Goal: Information Seeking & Learning: Learn about a topic

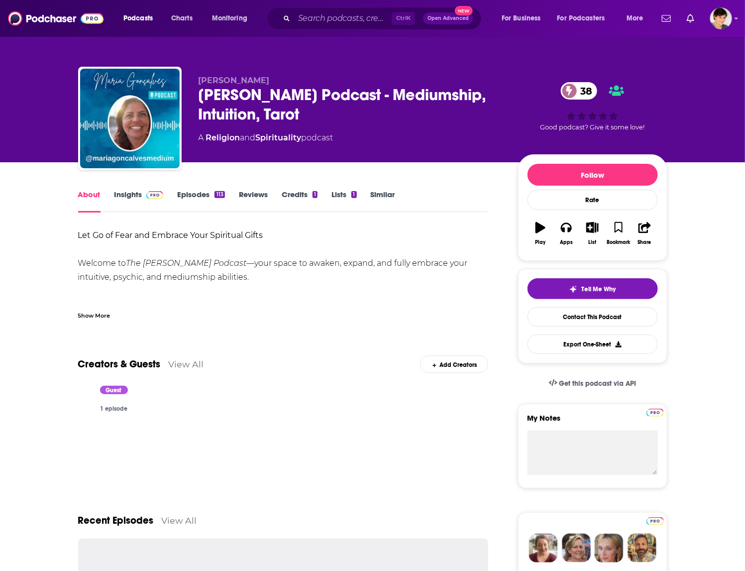
click at [258, 117] on div "[PERSON_NAME] Podcast - Mediumship, Intuition, Tarot 38" at bounding box center [351, 104] width 304 height 39
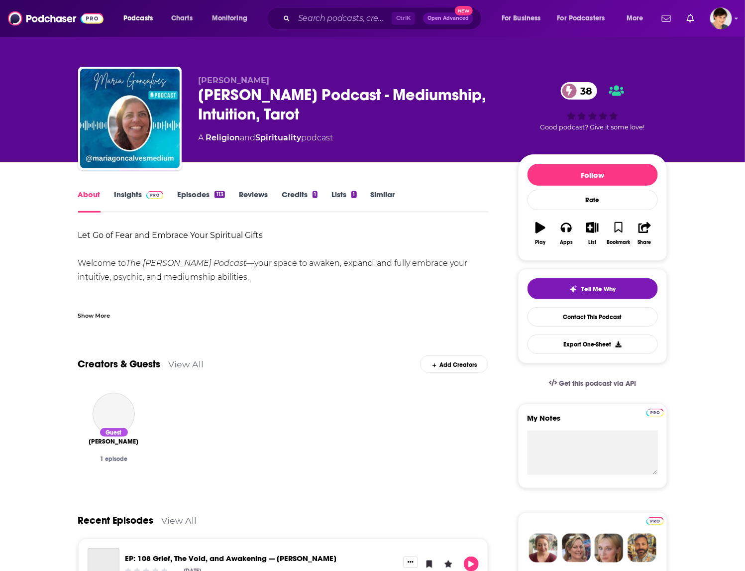
click at [259, 117] on div "[PERSON_NAME] Podcast - Mediumship, Intuition, Tarot 38" at bounding box center [351, 104] width 304 height 39
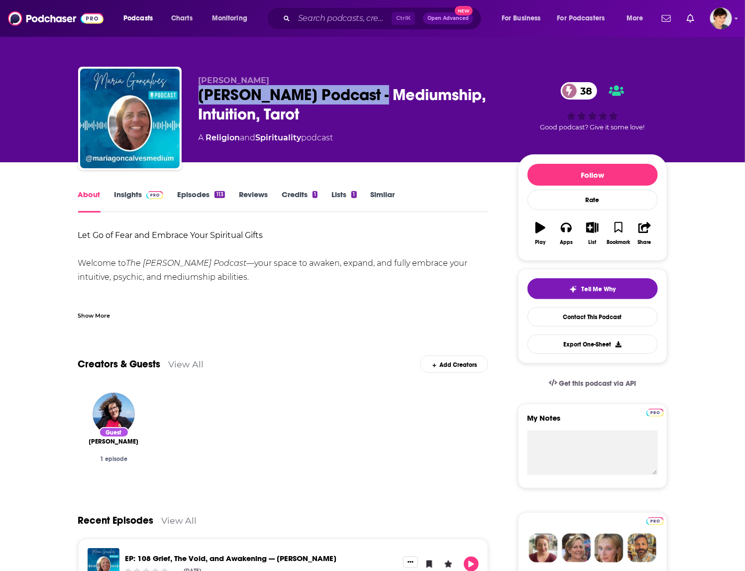
drag, startPoint x: 193, startPoint y: 95, endPoint x: 387, endPoint y: 93, distance: 193.6
click at [387, 93] on div "[PERSON_NAME] [PERSON_NAME] Podcast - Mediumship, Intuition, Tarot 38 A Religio…" at bounding box center [372, 120] width 589 height 107
copy h1 "[PERSON_NAME] Podcast"
click at [273, 95] on div "[PERSON_NAME] Podcast - Mediumship, Intuition, Tarot 38" at bounding box center [351, 104] width 304 height 39
drag, startPoint x: 259, startPoint y: 105, endPoint x: 198, endPoint y: 86, distance: 63.6
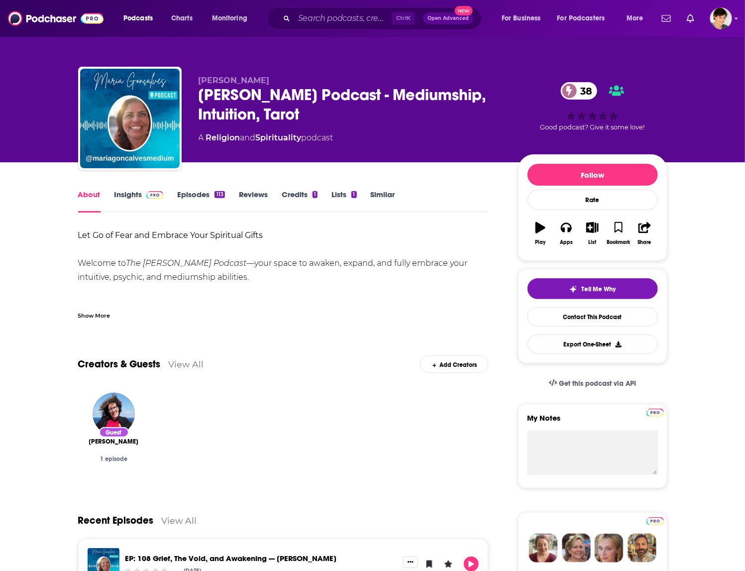
click at [199, 89] on div "[PERSON_NAME] Podcast - Mediumship, Intuition, Tarot 38" at bounding box center [351, 104] width 304 height 39
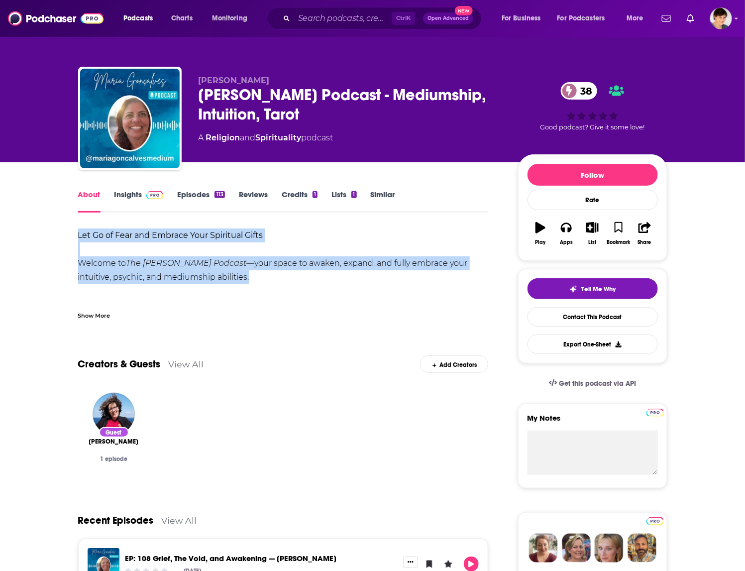
drag, startPoint x: 272, startPoint y: 279, endPoint x: 85, endPoint y: 225, distance: 194.7
copy div "Let Go of Fear and Embrace Your Spiritual Gifts Welcome to The [PERSON_NAME] Po…"
drag, startPoint x: 202, startPoint y: 79, endPoint x: 297, endPoint y: 78, distance: 95.6
click at [297, 78] on p "[PERSON_NAME]" at bounding box center [351, 80] width 304 height 9
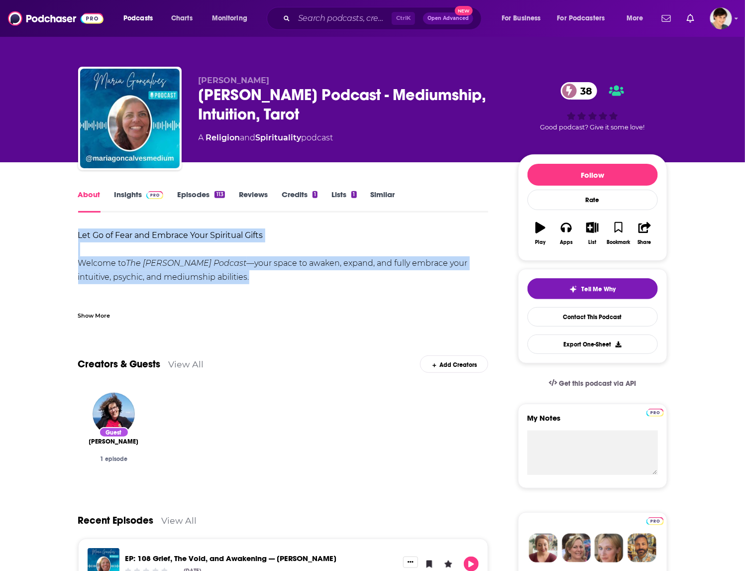
copy span "[PERSON_NAME]"
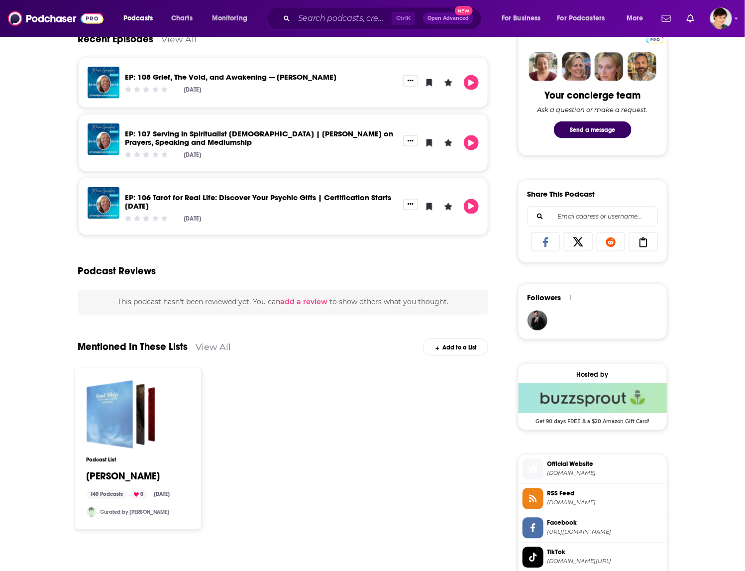
scroll to position [560, 0]
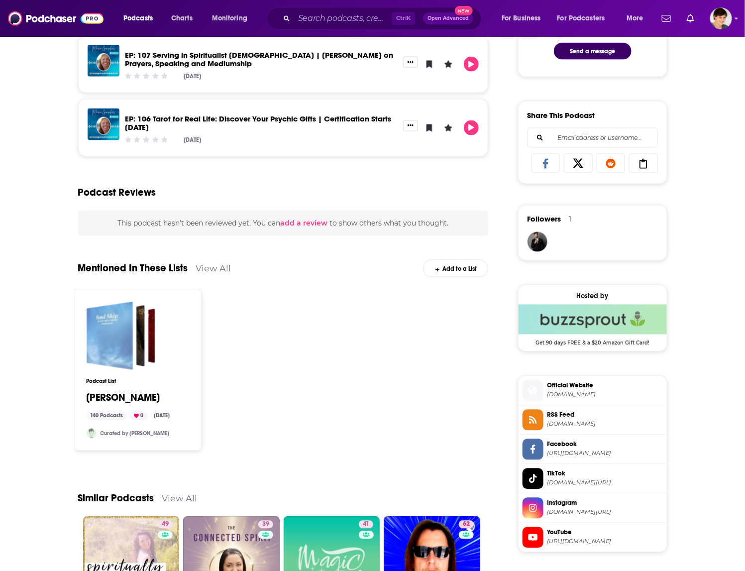
click at [544, 399] on span "Official Website [DOMAIN_NAME]" at bounding box center [602, 390] width 119 height 20
click at [561, 454] on span "[URL][DOMAIN_NAME]" at bounding box center [604, 453] width 115 height 7
click at [559, 477] on span "TikTok" at bounding box center [604, 473] width 115 height 9
click at [564, 508] on span "Instagram" at bounding box center [604, 503] width 115 height 9
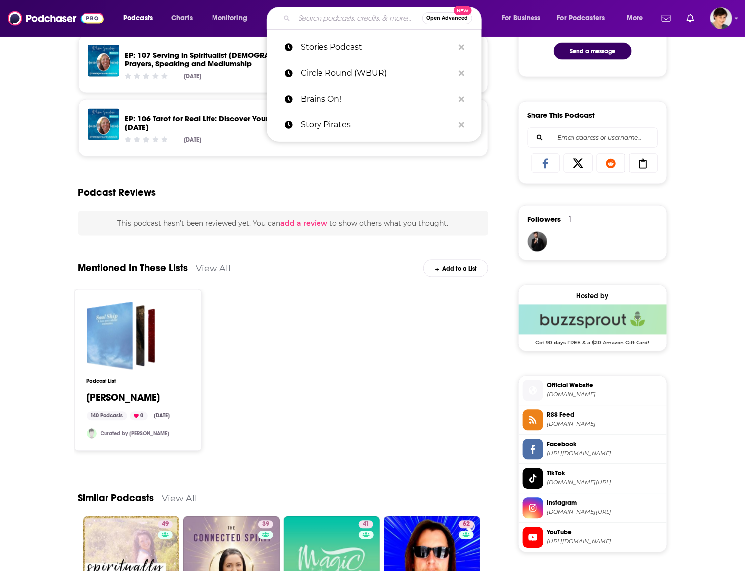
click at [331, 16] on input "Search podcasts, credits, & more..." at bounding box center [358, 18] width 128 height 16
paste input "The AI Chicks"
type input "The AI Chicks"
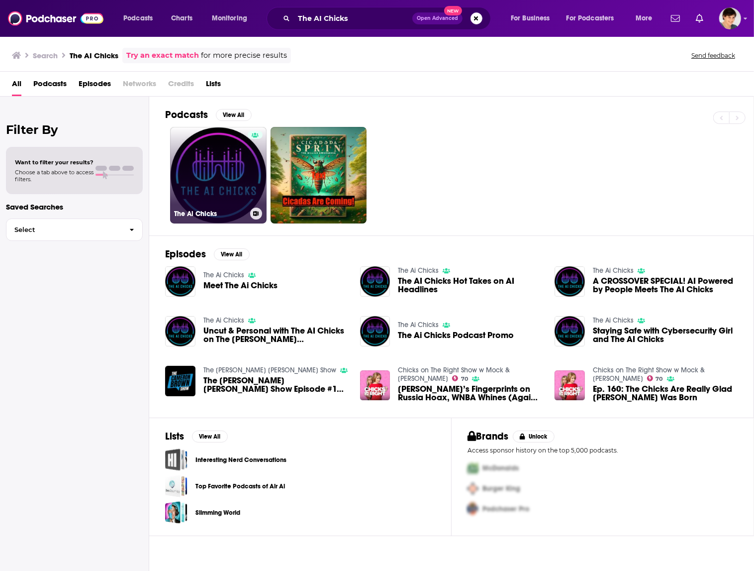
click at [210, 187] on link "The Ai Chicks" at bounding box center [218, 175] width 97 height 97
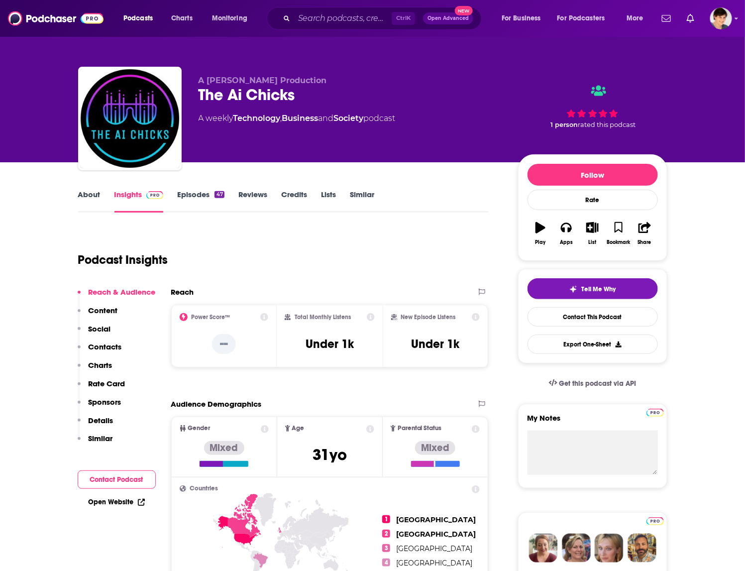
click at [81, 195] on link "About" at bounding box center [89, 201] width 22 height 23
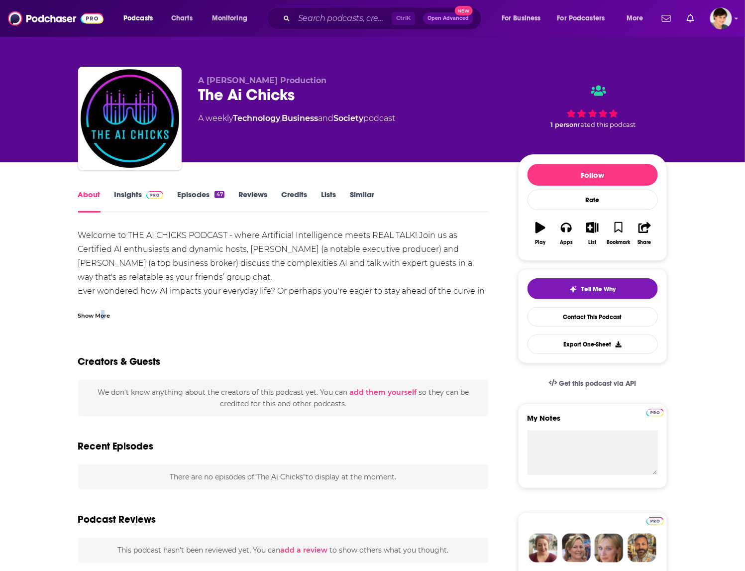
click at [103, 310] on div "Show More" at bounding box center [94, 314] width 32 height 9
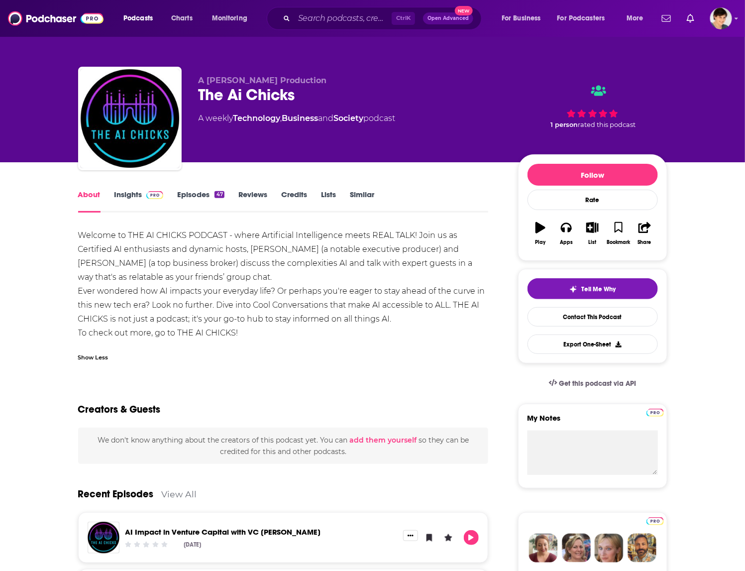
drag, startPoint x: 68, startPoint y: 237, endPoint x: 411, endPoint y: 314, distance: 350.8
copy div "Welcome to THE AI CHICKS PODCAST - where Artificial Intelligence meets REAL TAL…"
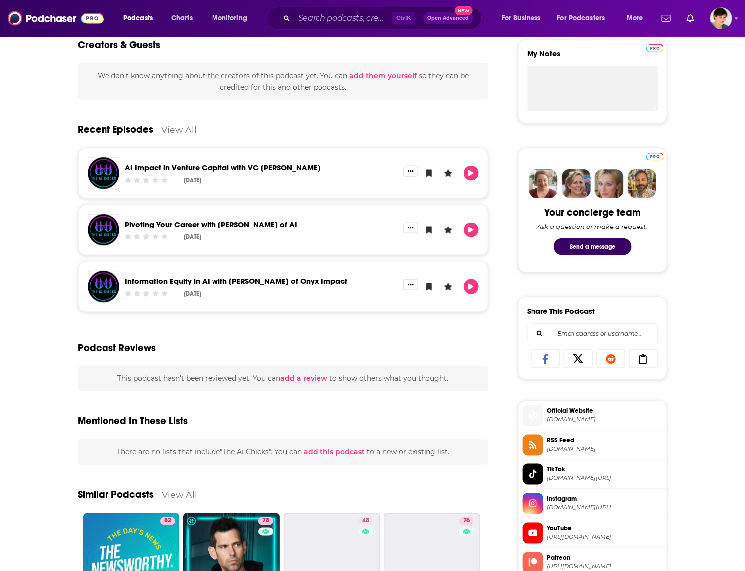
scroll to position [498, 0]
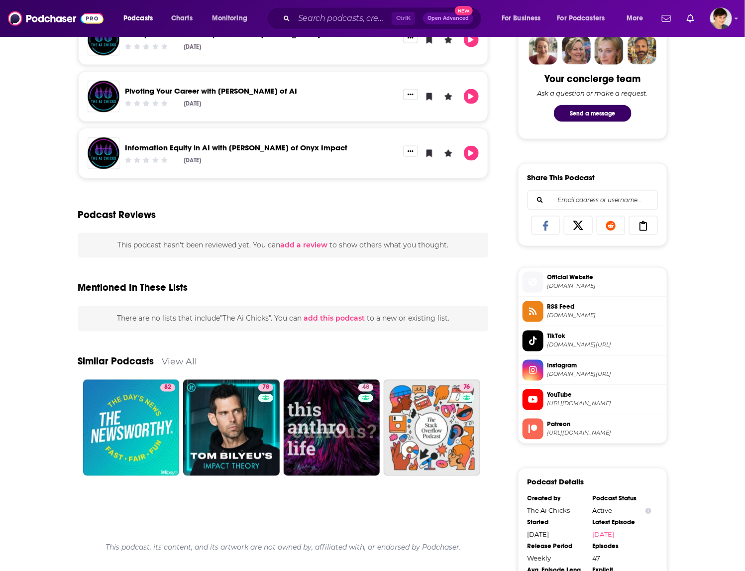
click at [551, 341] on span "TikTok" at bounding box center [604, 336] width 115 height 9
click at [580, 287] on span "[DOMAIN_NAME]" at bounding box center [604, 286] width 115 height 7
click at [567, 405] on span "[URL][DOMAIN_NAME]" at bounding box center [604, 403] width 115 height 7
